Goal: Task Accomplishment & Management: Complete application form

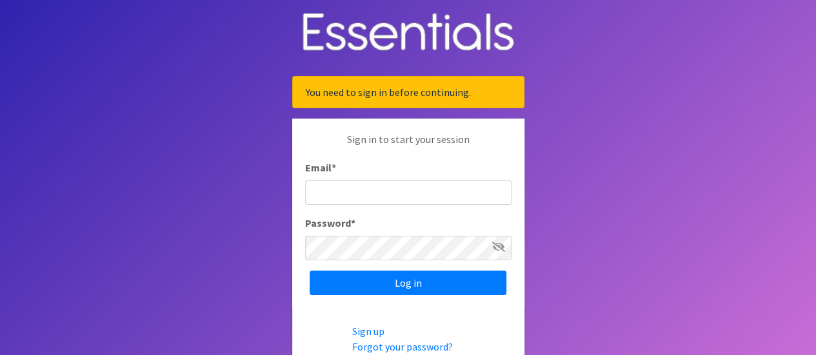
click at [374, 198] on input "Email *" at bounding box center [408, 193] width 206 height 25
type input "[PERSON_NAME][EMAIL_ADDRESS][PERSON_NAME][PERSON_NAME][DOMAIN_NAME]"
click at [393, 224] on div "Password *" at bounding box center [408, 237] width 206 height 45
click at [310, 271] on input "Log in" at bounding box center [408, 283] width 197 height 25
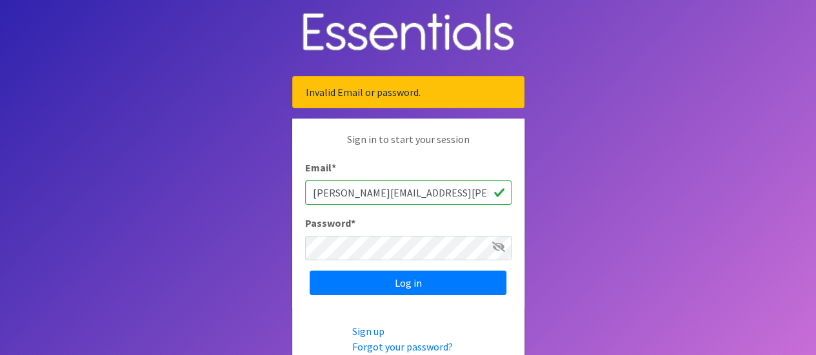
click at [497, 244] on icon at bounding box center [498, 247] width 13 height 10
click at [310, 271] on input "Log in" at bounding box center [408, 283] width 197 height 25
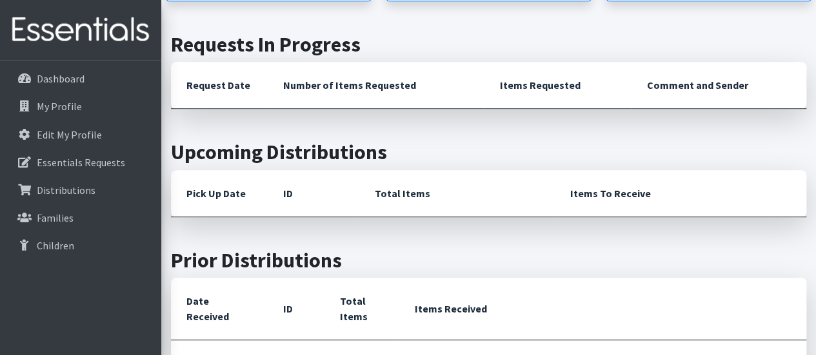
scroll to position [349, 0]
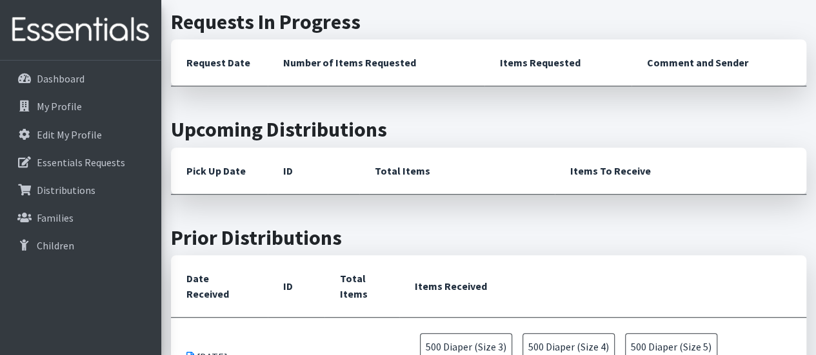
click at [300, 117] on h2 "Upcoming Distributions" at bounding box center [488, 129] width 635 height 25
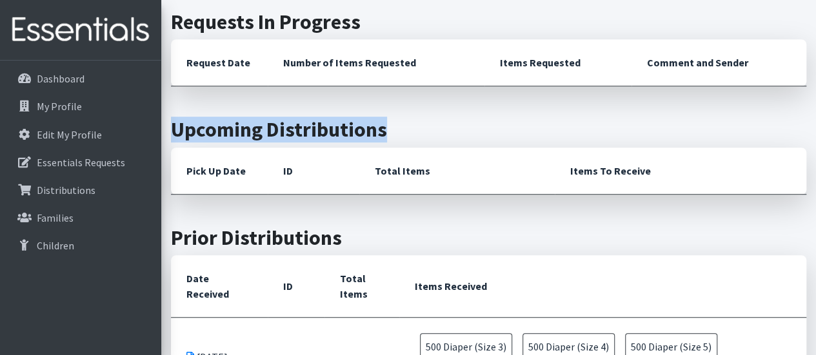
click at [300, 117] on h2 "Upcoming Distributions" at bounding box center [488, 129] width 635 height 25
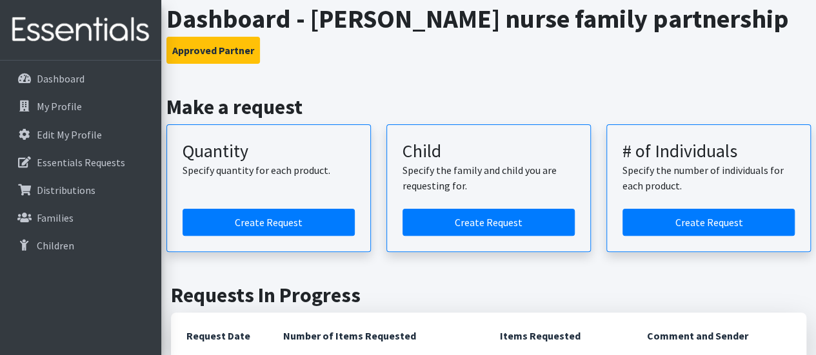
scroll to position [2, 0]
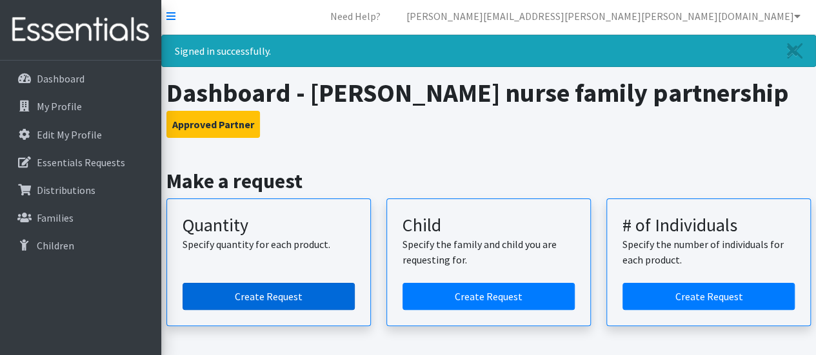
click at [264, 302] on link "Create Request" at bounding box center [268, 296] width 172 height 27
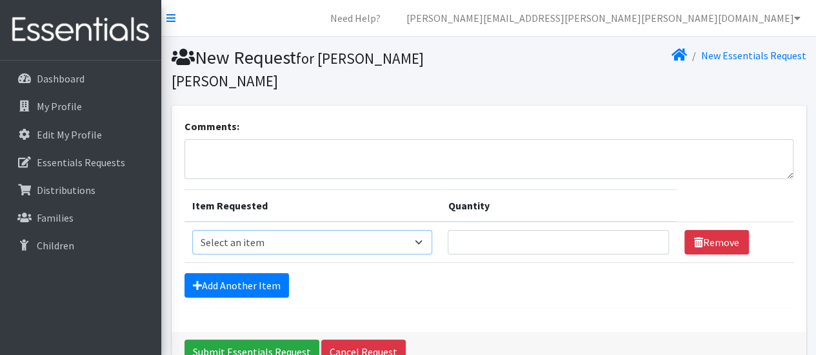
click at [236, 230] on select "Select an item Diaper (Size 2) Diaper (Size 3) Diaper (Size 4) Diaper (Size 5) …" at bounding box center [312, 242] width 241 height 25
select select "2961"
click at [192, 230] on select "Select an item Diaper (Size 2) Diaper (Size 3) Diaper (Size 4) Diaper (Size 5) …" at bounding box center [312, 242] width 241 height 25
click at [515, 230] on input "Quantity" at bounding box center [558, 242] width 221 height 25
type input "4"
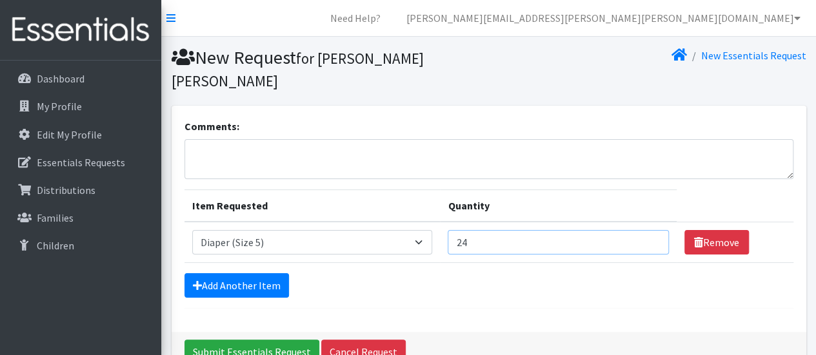
type input "2"
type input "400"
click at [244, 273] on link "Add Another Item" at bounding box center [236, 285] width 104 height 25
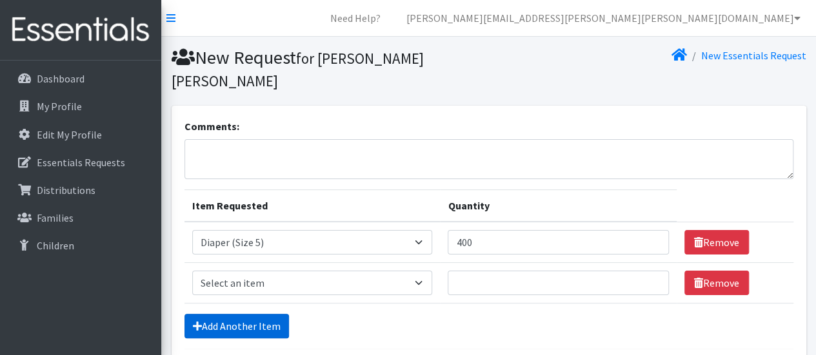
scroll to position [92, 0]
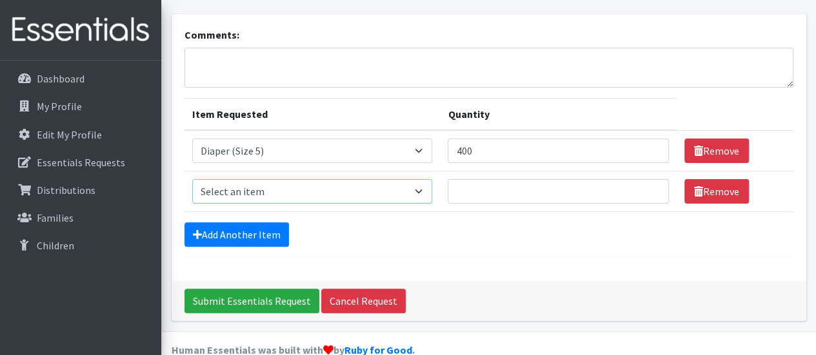
click at [228, 179] on select "Select an item Diaper (Size 2) Diaper (Size 3) Diaper (Size 4) Diaper (Size 5) …" at bounding box center [312, 191] width 241 height 25
select select "2950"
click at [192, 179] on select "Select an item Diaper (Size 2) Diaper (Size 3) Diaper (Size 4) Diaper (Size 5) …" at bounding box center [312, 191] width 241 height 25
click at [485, 179] on input "Quantity" at bounding box center [558, 191] width 221 height 25
type input "400"
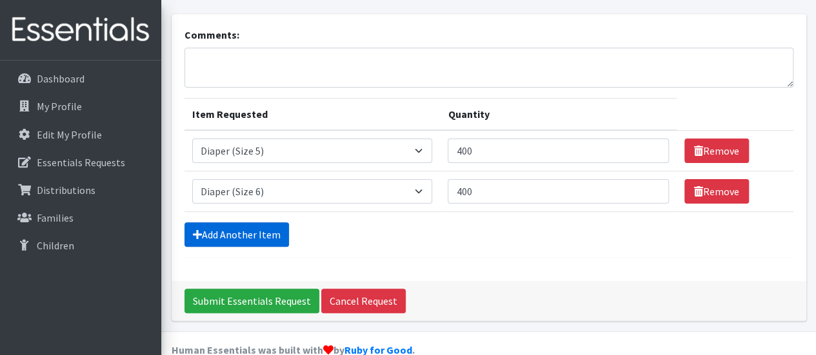
click at [240, 222] on link "Add Another Item" at bounding box center [236, 234] width 104 height 25
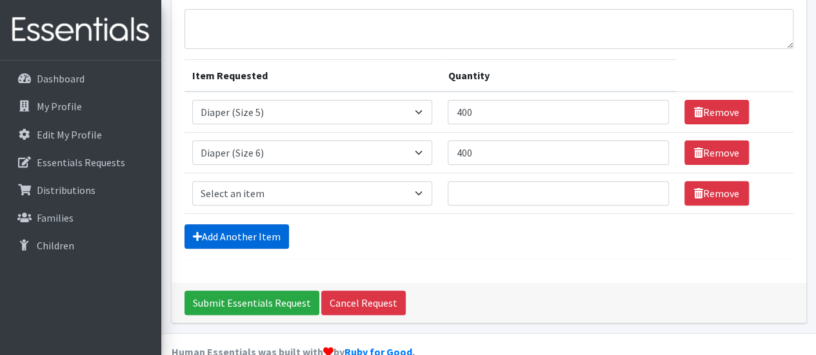
scroll to position [132, 0]
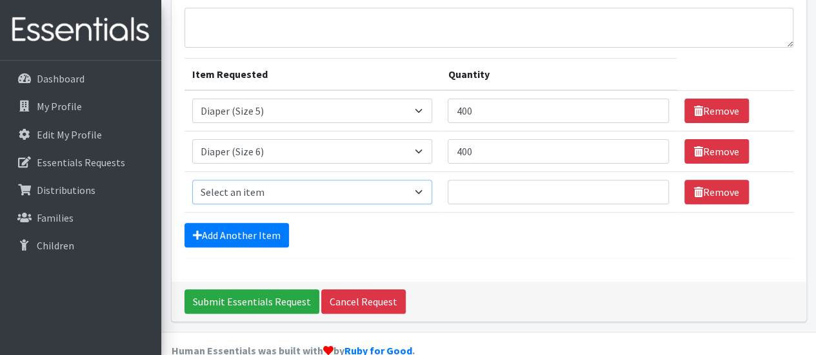
click at [272, 180] on select "Select an item Diaper (Size 2) Diaper (Size 3) Diaper (Size 4) Diaper (Size 5) …" at bounding box center [312, 192] width 241 height 25
select select "2960"
click at [192, 180] on select "Select an item Diaper (Size 2) Diaper (Size 3) Diaper (Size 4) Diaper (Size 5) …" at bounding box center [312, 192] width 241 height 25
click at [495, 180] on input "Quantity" at bounding box center [558, 192] width 221 height 25
type input "400"
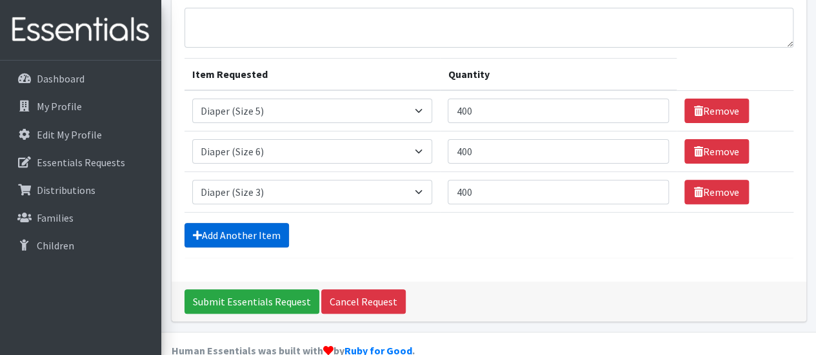
click at [222, 223] on link "Add Another Item" at bounding box center [236, 235] width 104 height 25
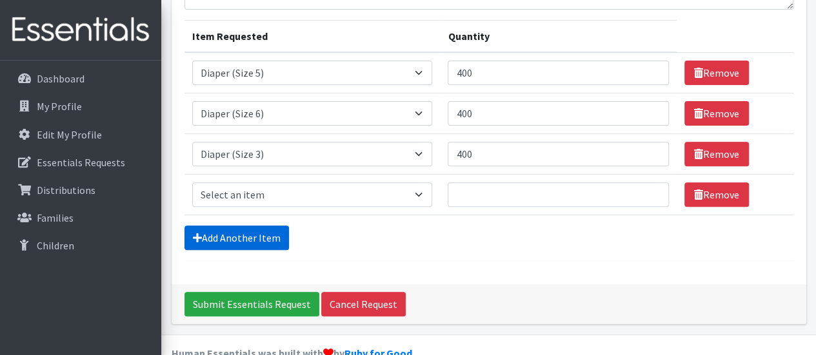
scroll to position [172, 0]
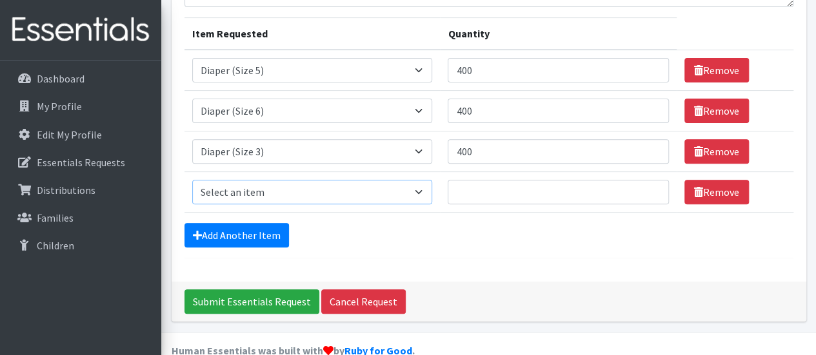
click at [275, 180] on select "Select an item Diaper (Size 2) Diaper (Size 3) Diaper (Size 4) Diaper (Size 5) …" at bounding box center [312, 192] width 241 height 25
select select "2930"
click at [192, 180] on select "Select an item Diaper (Size 2) Diaper (Size 3) Diaper (Size 4) Diaper (Size 5) …" at bounding box center [312, 192] width 241 height 25
click at [482, 180] on input "Quantity" at bounding box center [558, 192] width 221 height 25
type input "400"
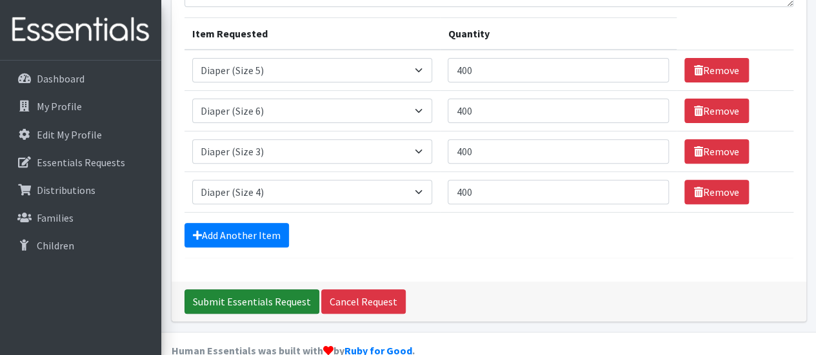
click at [245, 290] on input "Submit Essentials Request" at bounding box center [251, 302] width 135 height 25
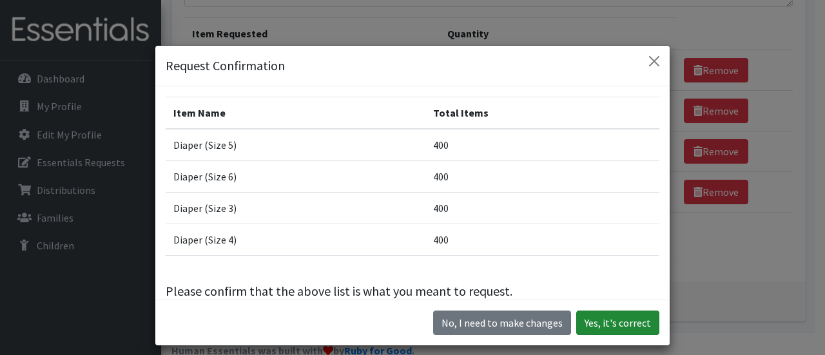
click at [612, 328] on button "Yes, it's correct" at bounding box center [617, 323] width 83 height 25
